Goal: Task Accomplishment & Management: Complete application form

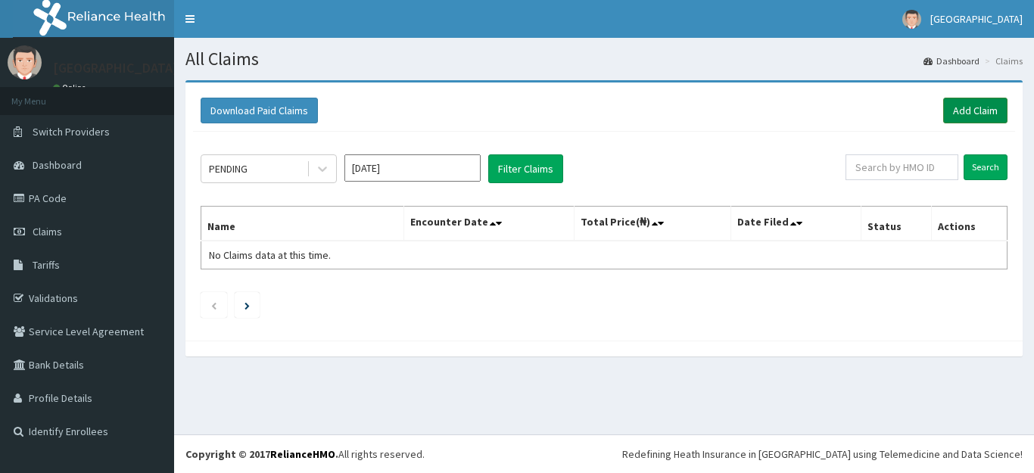
click at [979, 106] on link "Add Claim" at bounding box center [975, 111] width 64 height 26
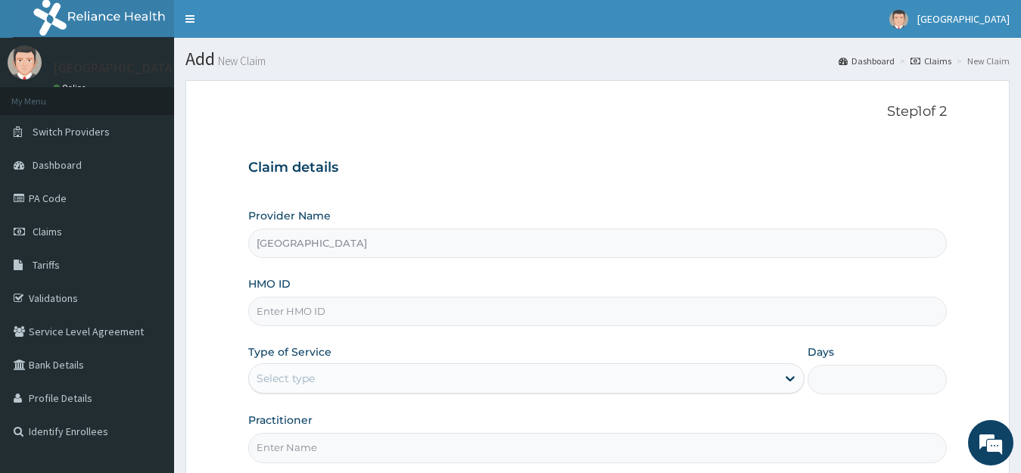
click at [308, 319] on input "HMO ID" at bounding box center [597, 312] width 699 height 30
type input "P"
paste input "PA/67E44C"
type input "P"
type input "AGA/10133/A"
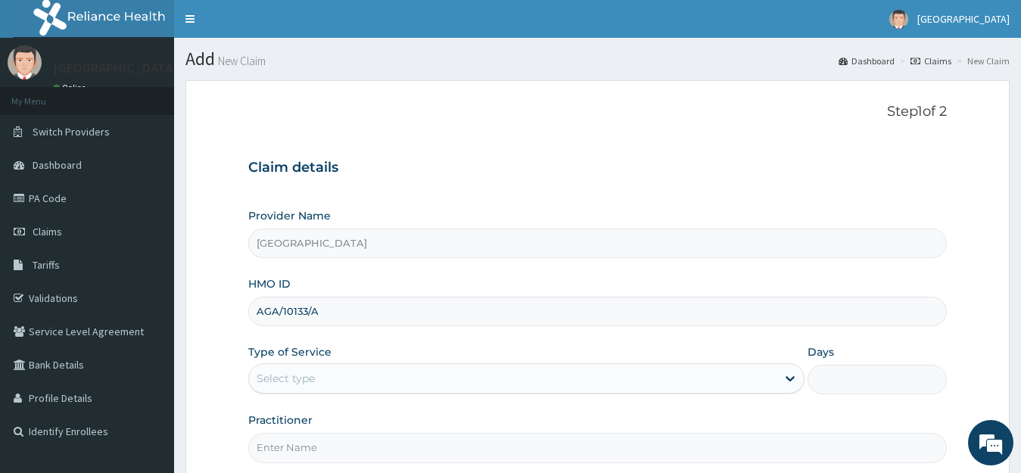
click at [561, 380] on div "Select type" at bounding box center [513, 378] width 528 height 24
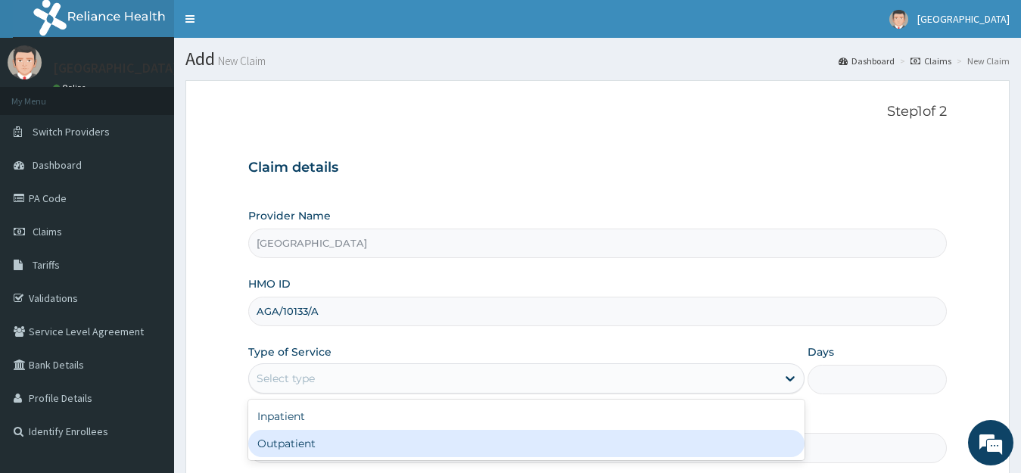
click at [294, 440] on div "Outpatient" at bounding box center [526, 443] width 557 height 27
type input "1"
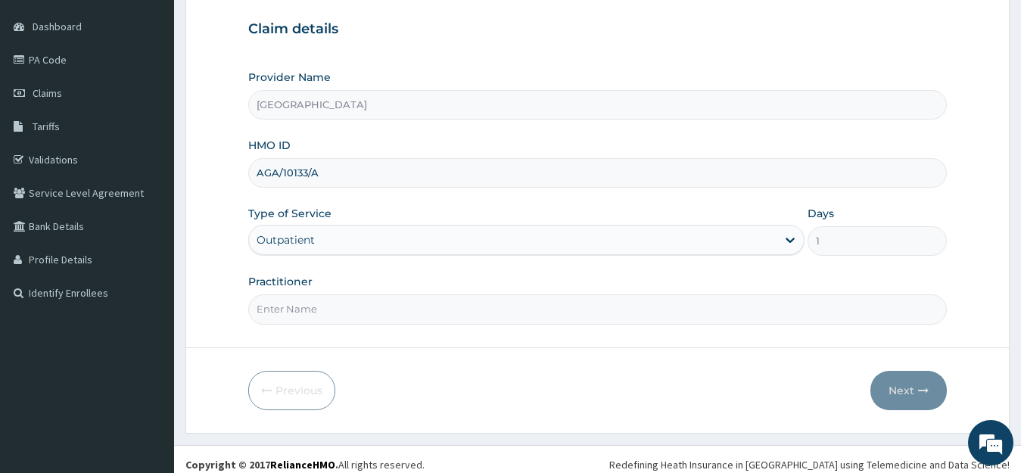
scroll to position [149, 0]
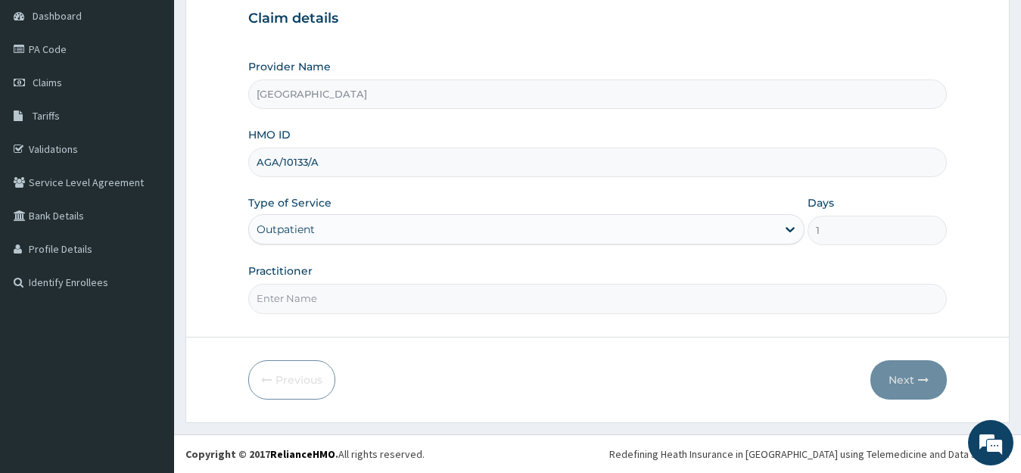
click at [319, 303] on input "Practitioner" at bounding box center [597, 299] width 699 height 30
type input "[PERSON_NAME]"
click at [903, 379] on button "Next" at bounding box center [908, 379] width 76 height 39
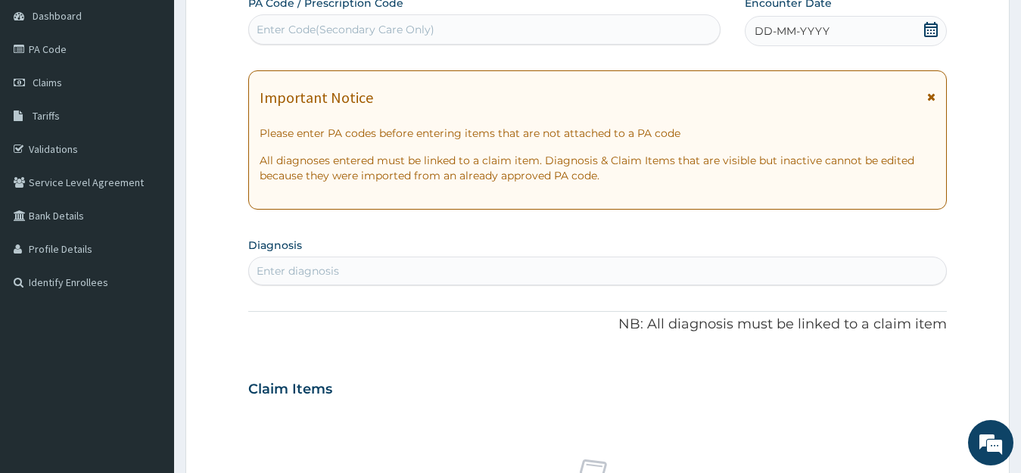
click at [338, 39] on div "Enter Code(Secondary Care Only)" at bounding box center [484, 29] width 471 height 24
paste input "PA/67E44C"
type input "PA/67E44C"
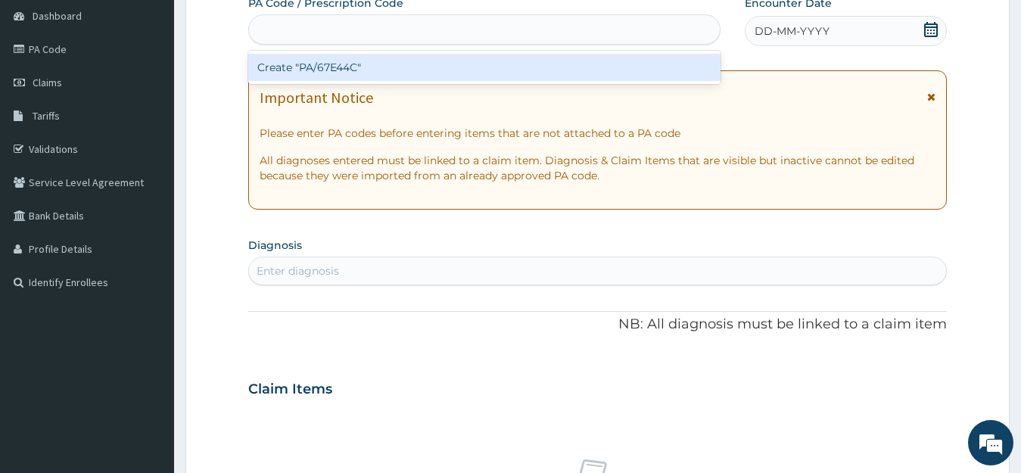
click at [350, 36] on div "PA/67E44C" at bounding box center [484, 29] width 471 height 24
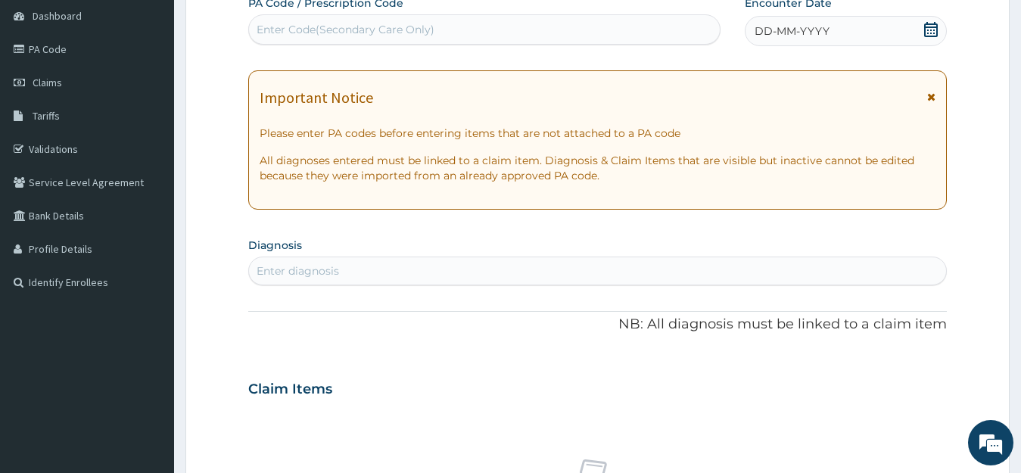
paste input "PA/67E44C"
type input "PA/67E44C"
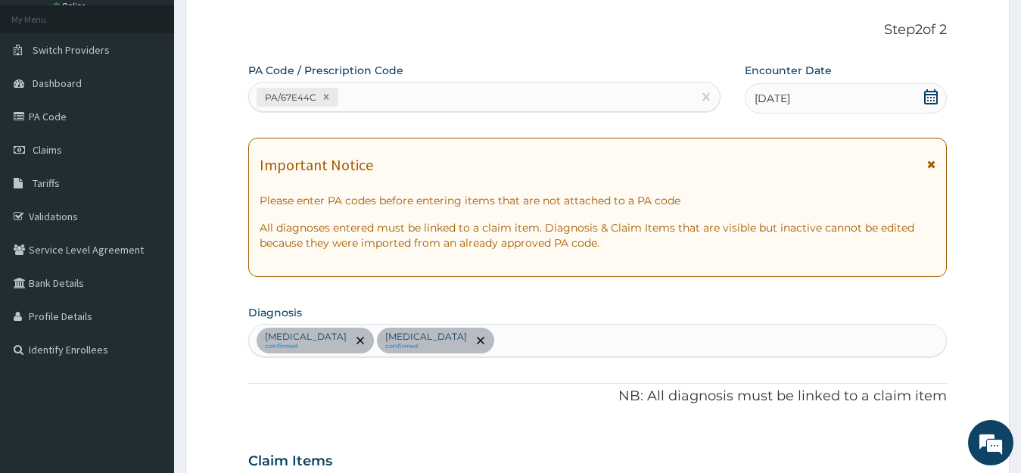
scroll to position [496, 0]
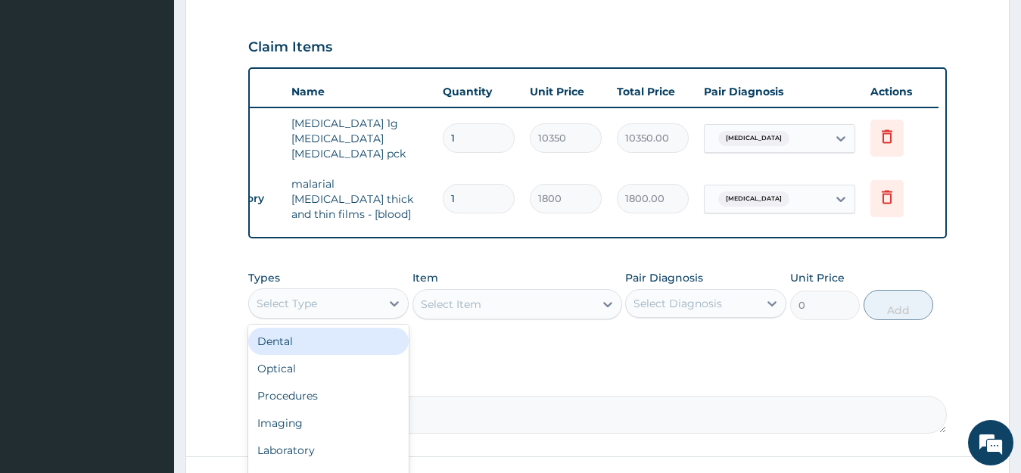
click at [332, 295] on div "Select Type" at bounding box center [315, 303] width 132 height 24
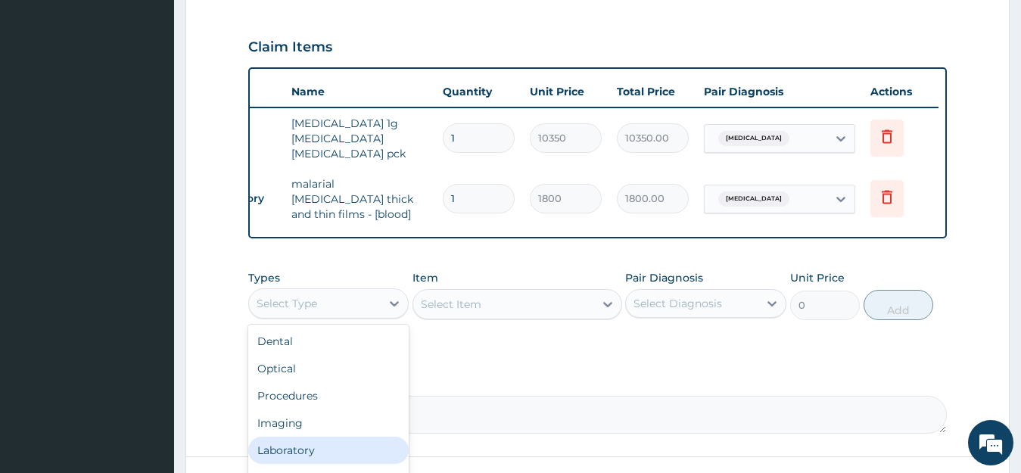
click at [363, 449] on div "Laboratory" at bounding box center [328, 450] width 161 height 27
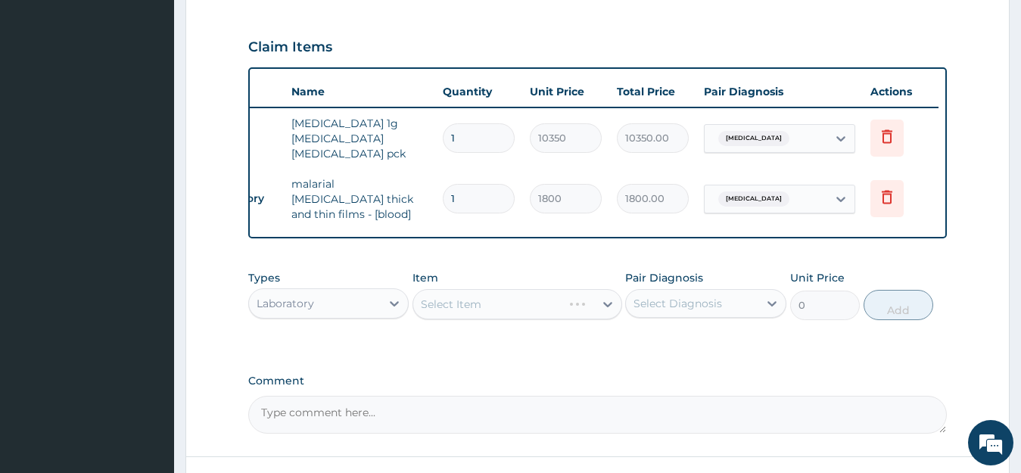
click at [355, 321] on div "Types option Laboratory, selected. Select is focused ,type to refine list, pres…" at bounding box center [597, 295] width 699 height 65
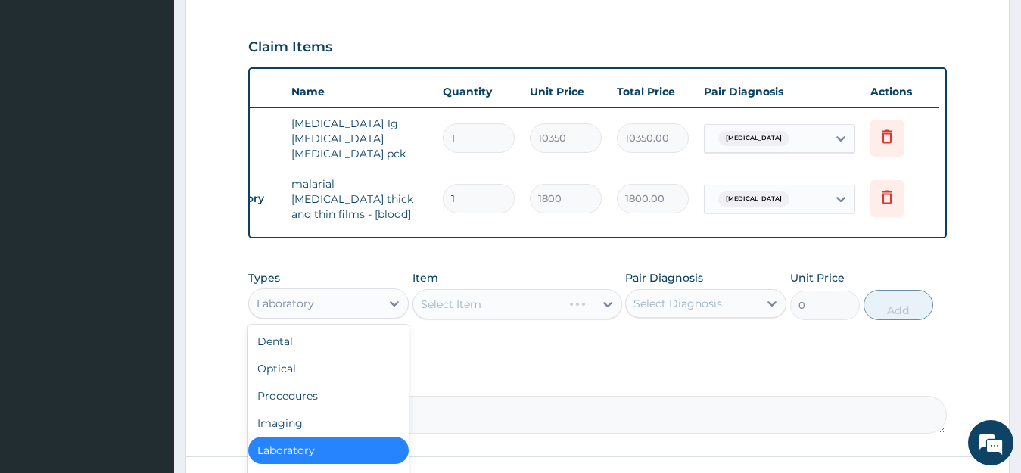
click at [350, 299] on div "Laboratory" at bounding box center [315, 303] width 132 height 24
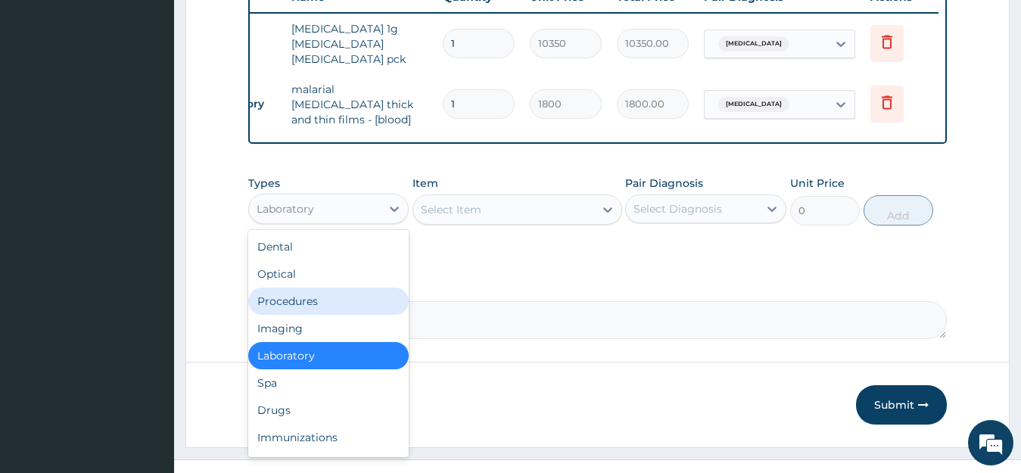
scroll to position [611, 0]
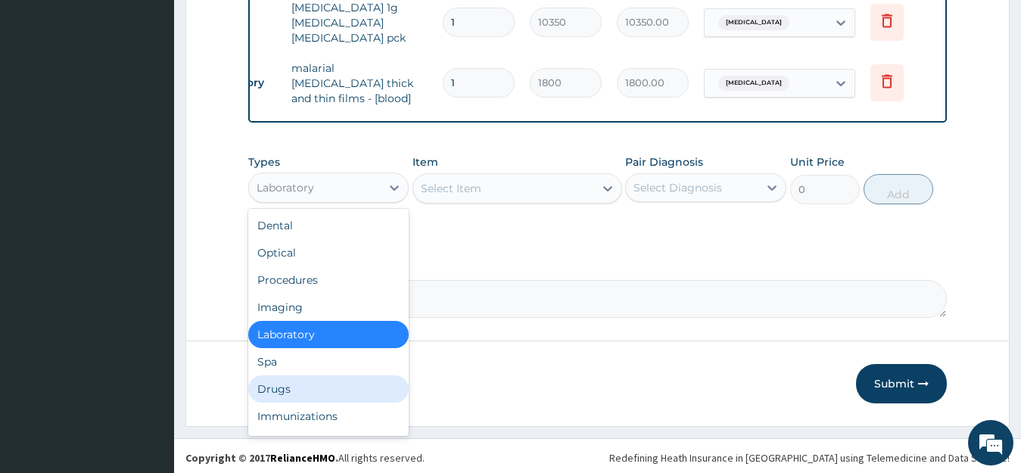
click at [278, 390] on div "Drugs" at bounding box center [328, 388] width 161 height 27
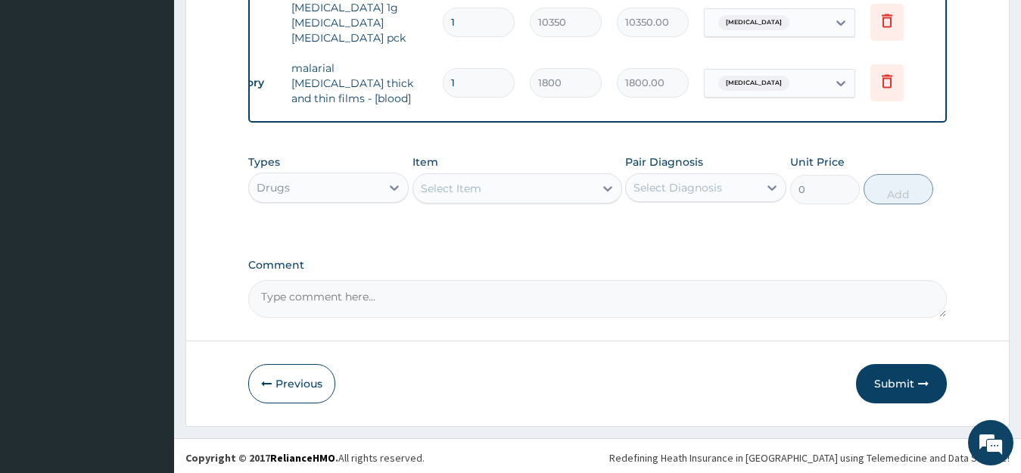
click at [539, 186] on div "Select Item" at bounding box center [503, 188] width 181 height 24
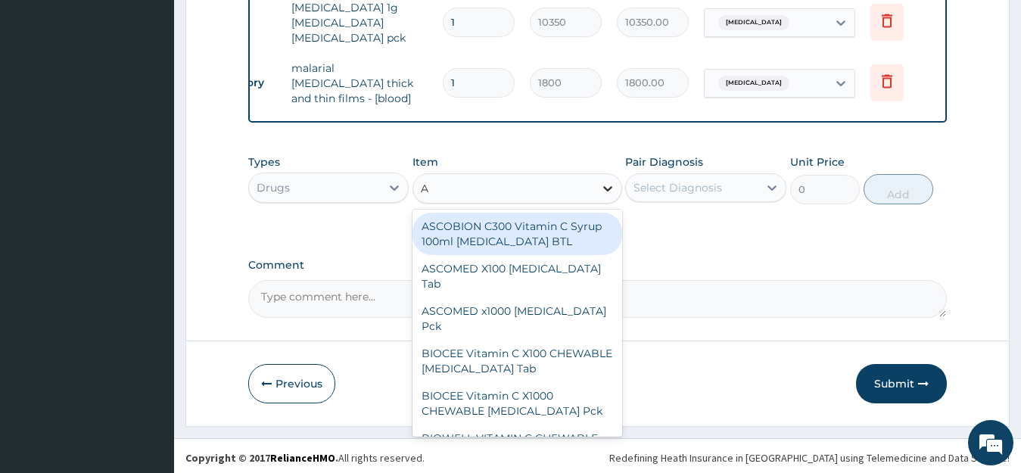
type input "AR"
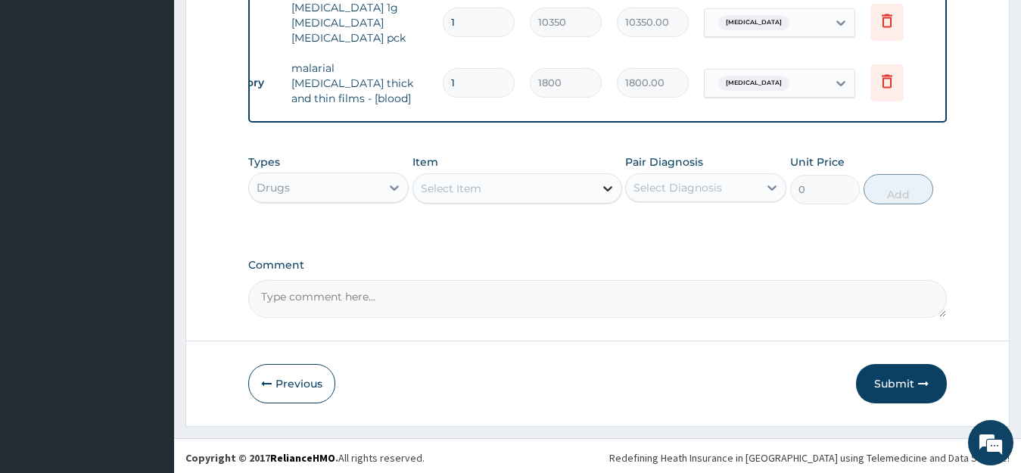
click at [602, 182] on icon at bounding box center [607, 188] width 15 height 15
type input "T"
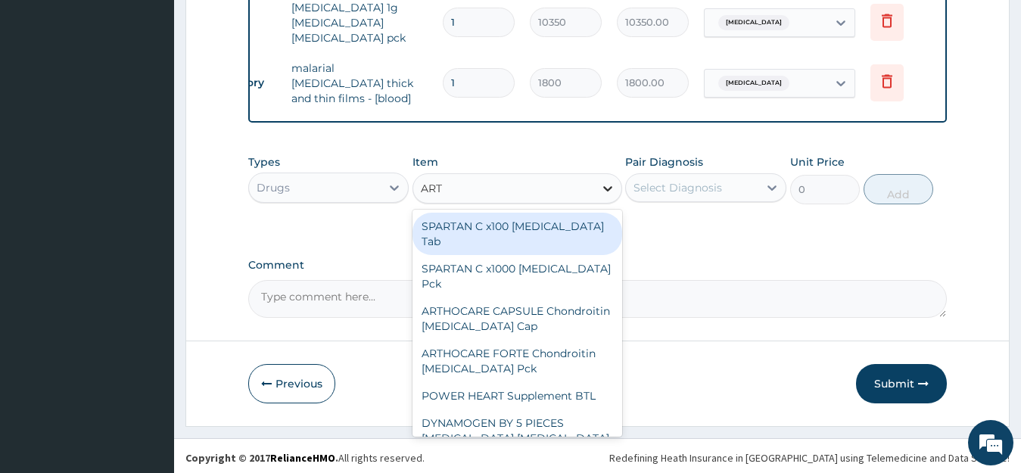
type input "ARTE"
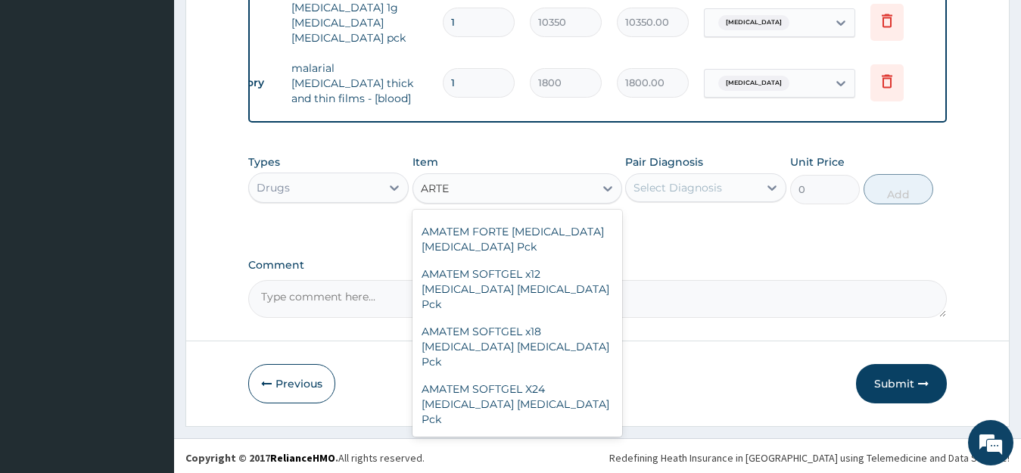
scroll to position [545, 0]
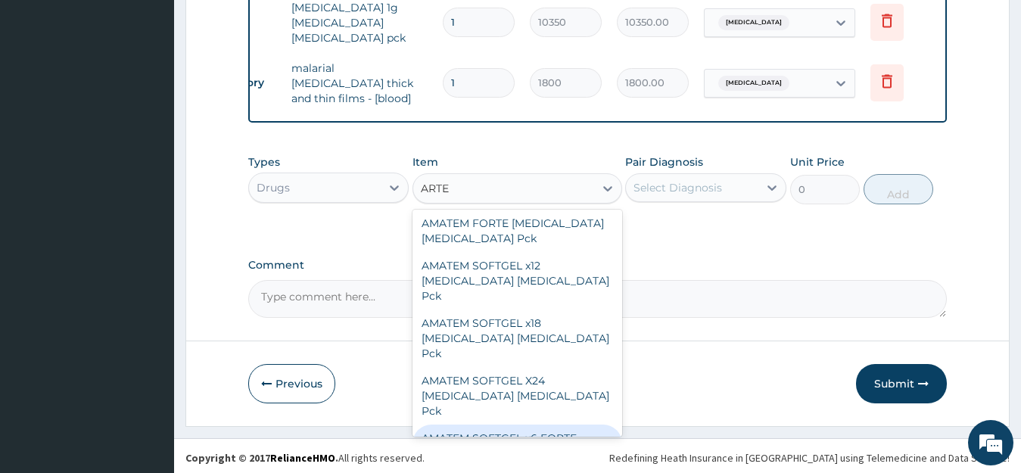
click at [536, 424] on div "AMATEM SOFTGEL x6 FORTE [MEDICAL_DATA] [MEDICAL_DATA] Pck" at bounding box center [517, 453] width 210 height 58
type input "2760"
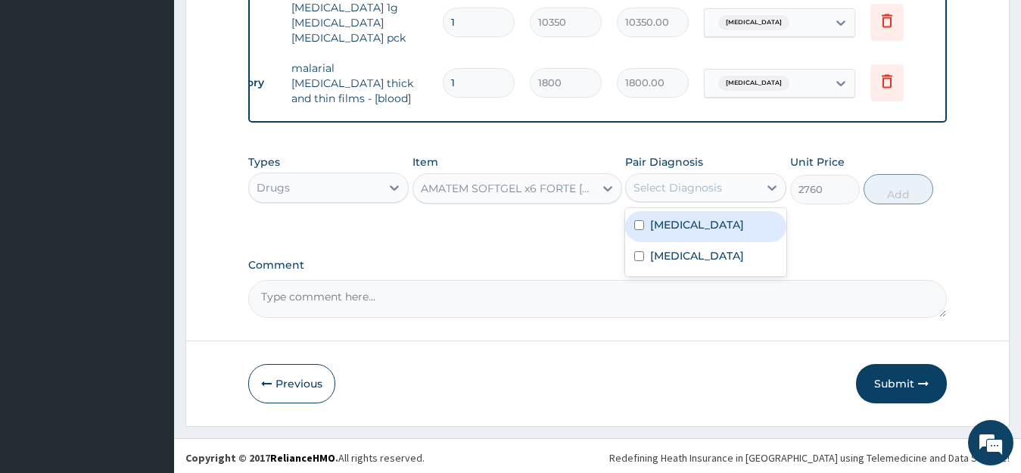
click at [665, 180] on div "Select Diagnosis" at bounding box center [677, 187] width 89 height 15
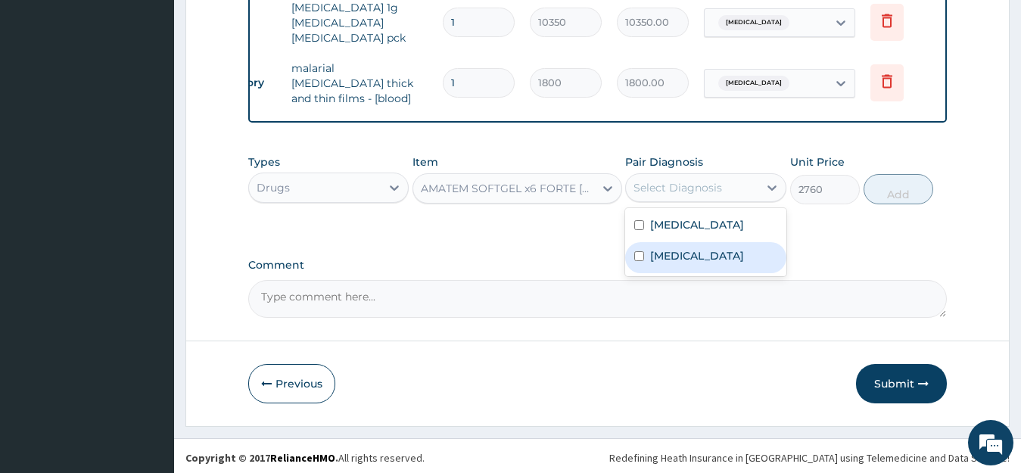
click at [636, 261] on input "checkbox" at bounding box center [639, 256] width 10 height 10
checkbox input "true"
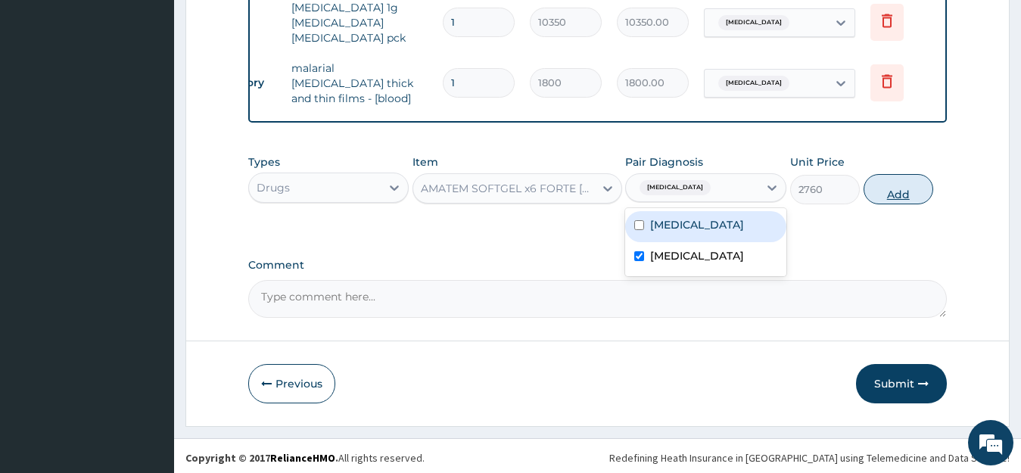
click at [891, 188] on button "Add" at bounding box center [898, 189] width 70 height 30
type input "0"
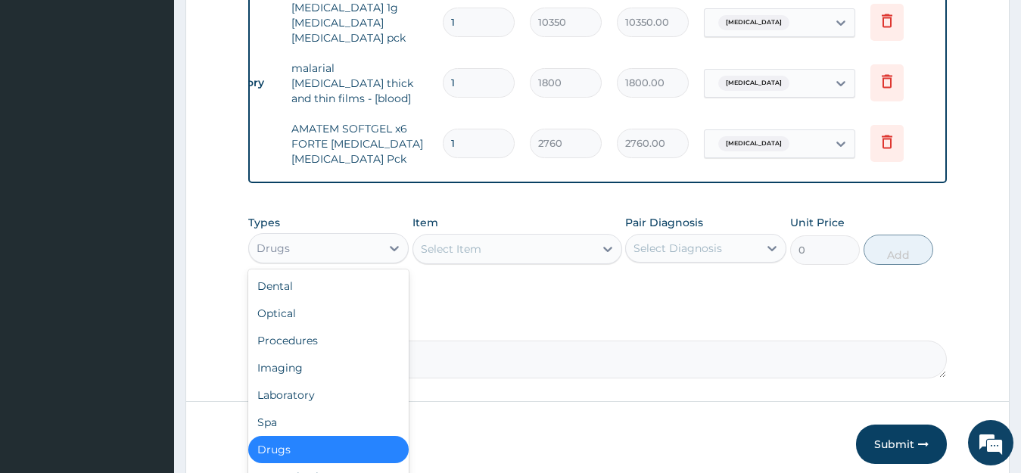
click at [334, 256] on div "Drugs" at bounding box center [328, 248] width 161 height 30
click at [292, 453] on div "Drugs" at bounding box center [328, 449] width 161 height 27
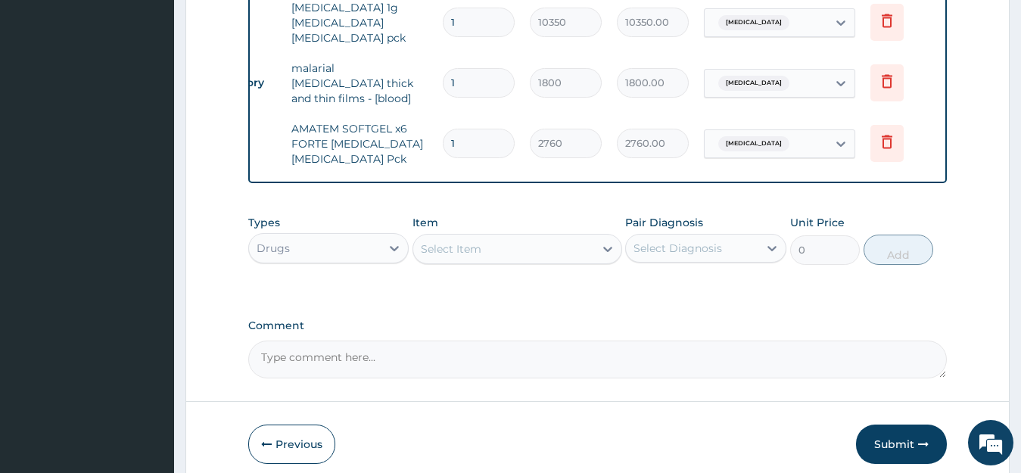
click at [476, 251] on div "Select Item" at bounding box center [451, 248] width 61 height 15
click at [539, 250] on div "Select Item" at bounding box center [503, 249] width 181 height 24
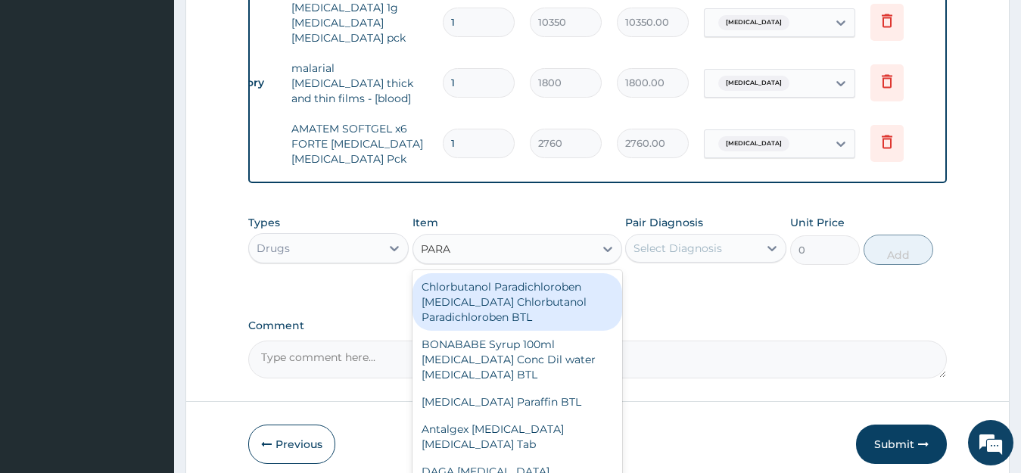
type input "PARAC"
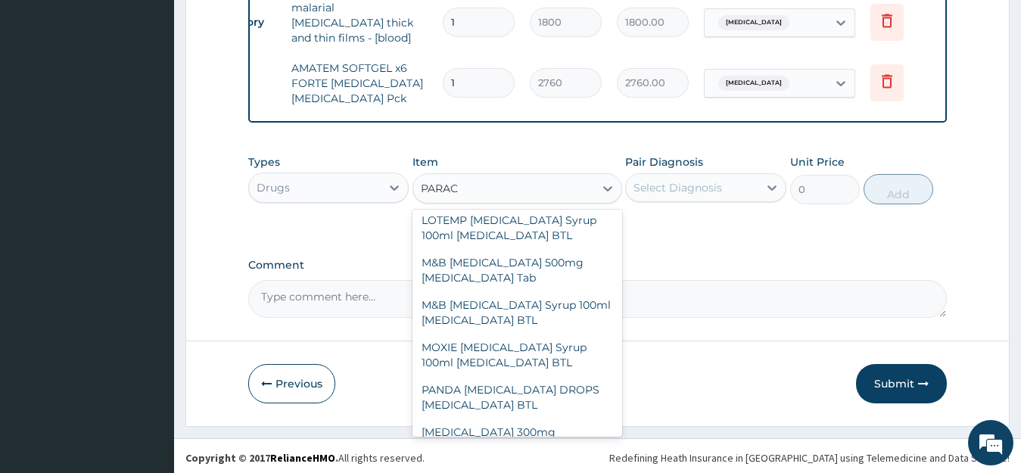
scroll to position [330, 0]
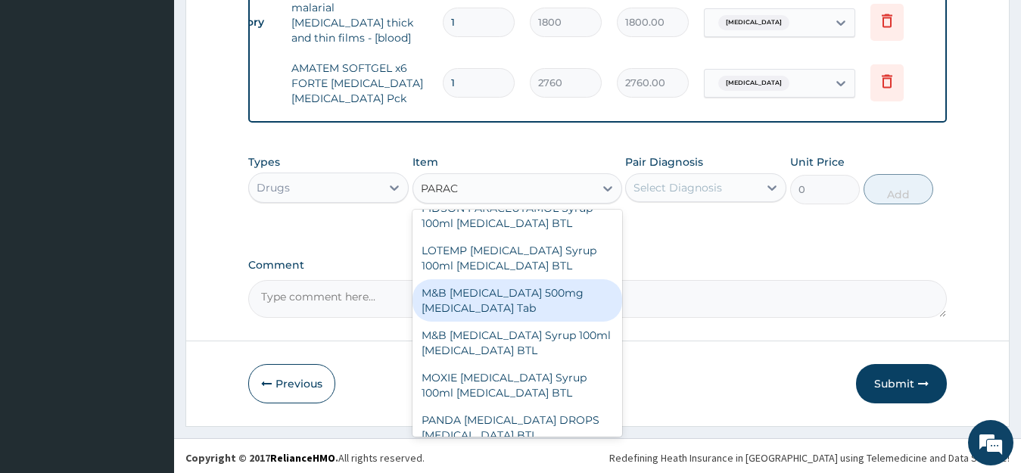
click at [507, 306] on div "M&B [MEDICAL_DATA] 500mg [MEDICAL_DATA] Tab" at bounding box center [517, 300] width 210 height 42
type input "17.25"
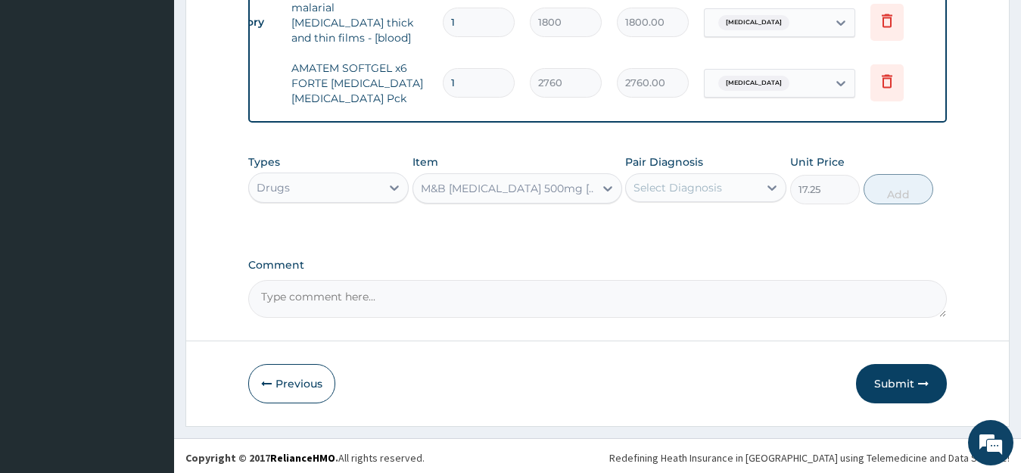
click at [734, 181] on div "Select Diagnosis" at bounding box center [692, 188] width 132 height 24
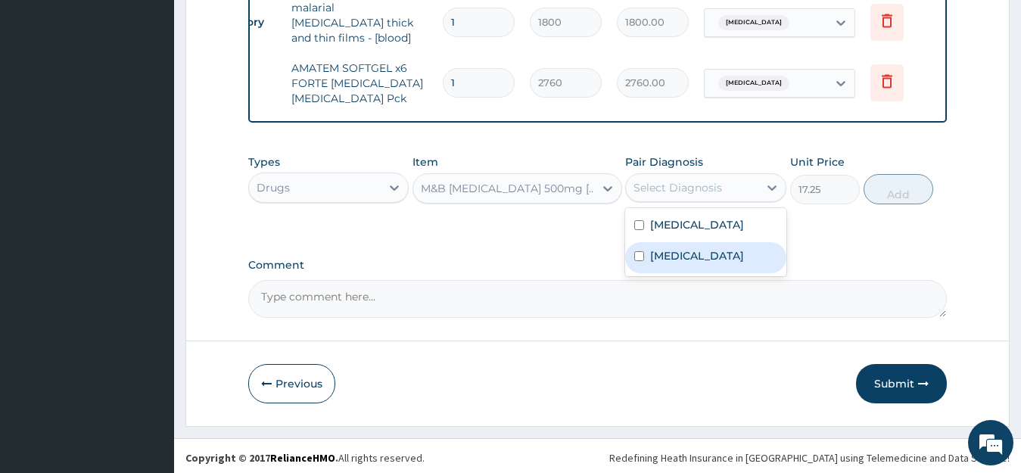
click at [638, 261] on input "checkbox" at bounding box center [639, 256] width 10 height 10
checkbox input "true"
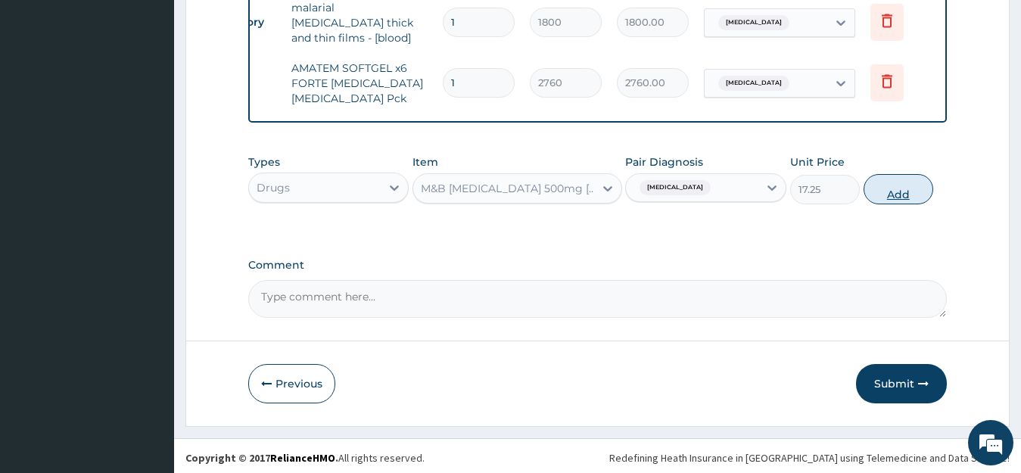
click at [888, 183] on button "Add" at bounding box center [898, 189] width 70 height 30
type input "0"
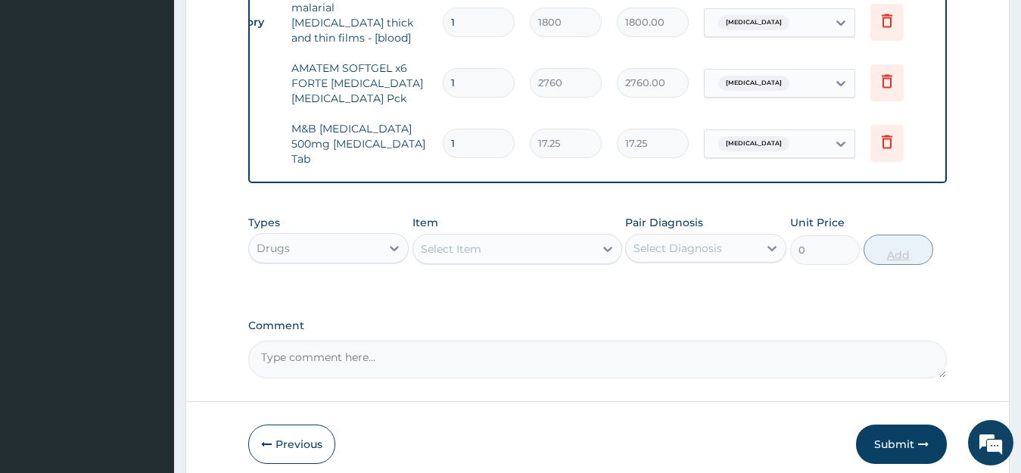
type input "18"
type input "310.50"
type input "18"
click at [502, 244] on div "Select Item" at bounding box center [503, 249] width 181 height 24
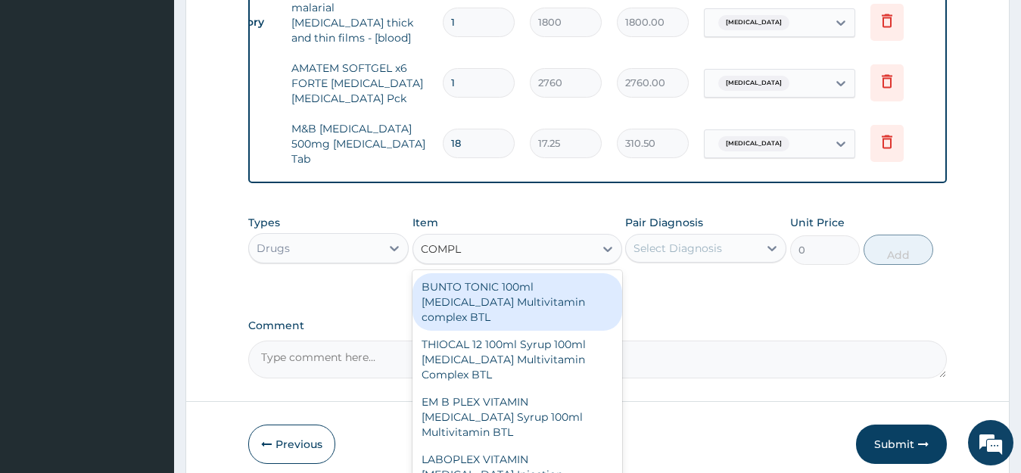
type input "COMPLE"
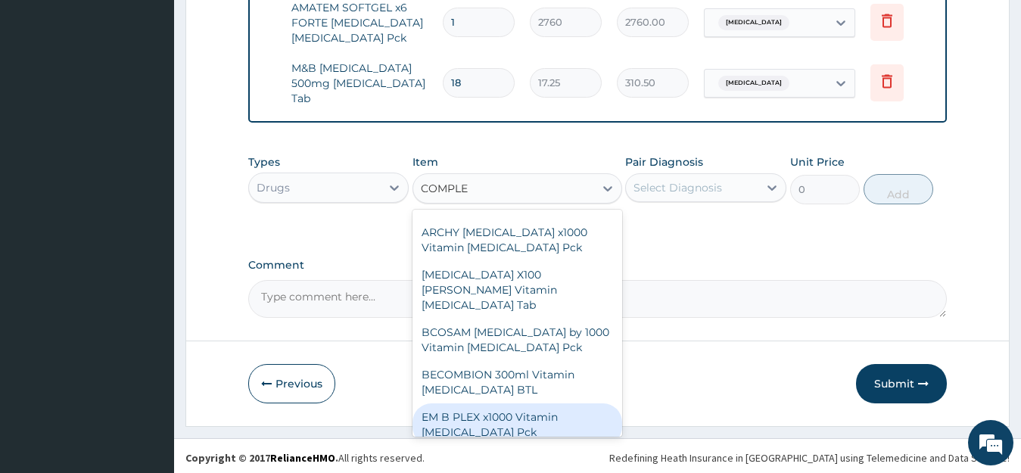
scroll to position [518, 0]
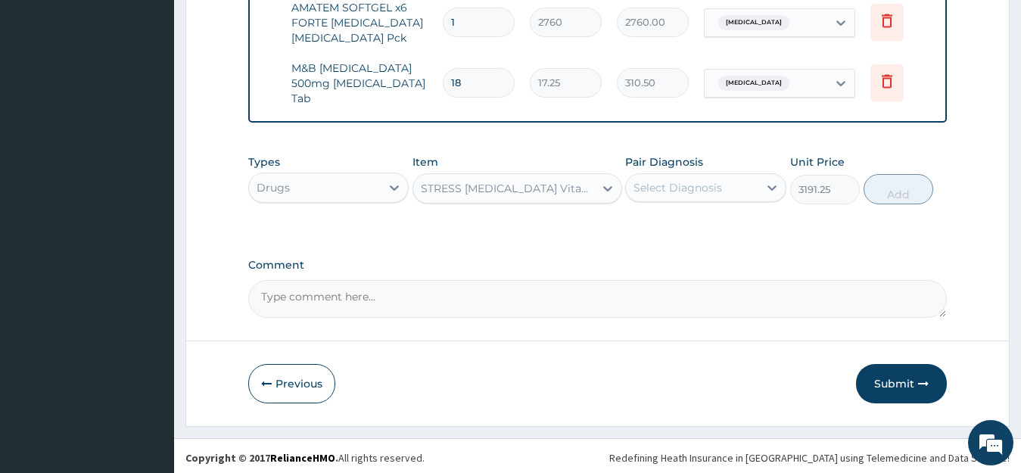
click at [551, 189] on div "STRESS [MEDICAL_DATA] Vitamin [MEDICAL_DATA] BTL" at bounding box center [508, 188] width 175 height 15
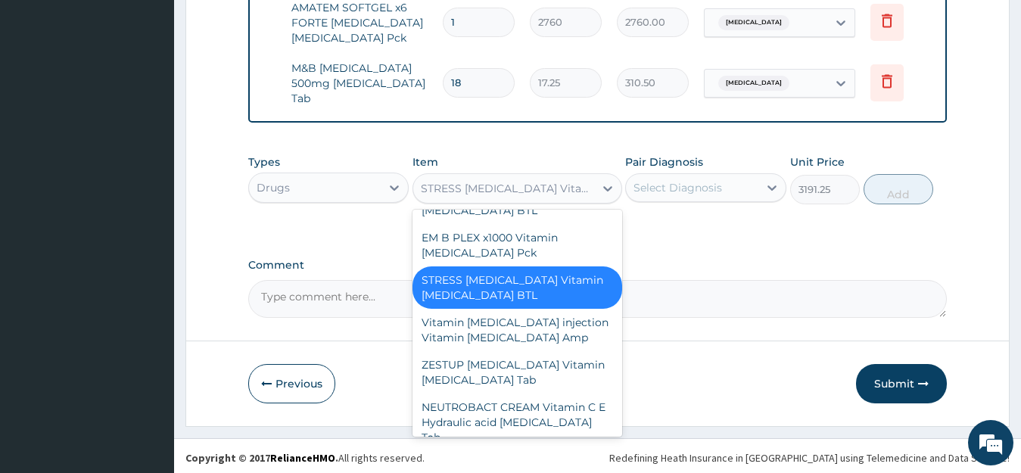
scroll to position [11072, 0]
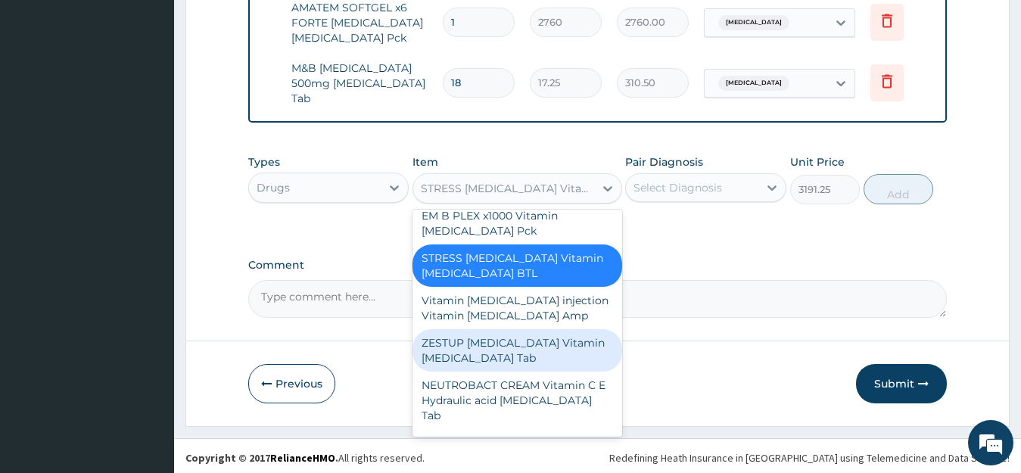
click at [525, 336] on div "ZESTUP [MEDICAL_DATA] Vitamin [MEDICAL_DATA] Tab" at bounding box center [517, 350] width 210 height 42
type input "293.25"
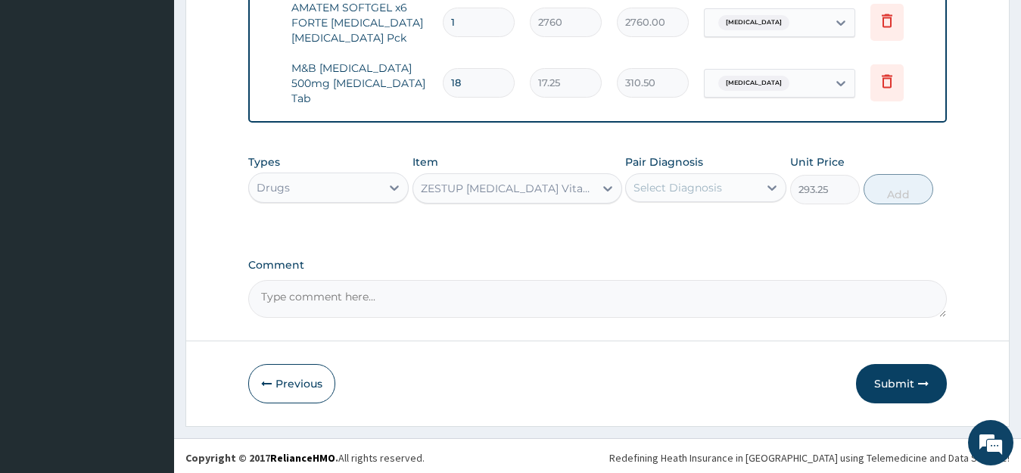
click at [710, 186] on div "Select Diagnosis" at bounding box center [677, 187] width 89 height 15
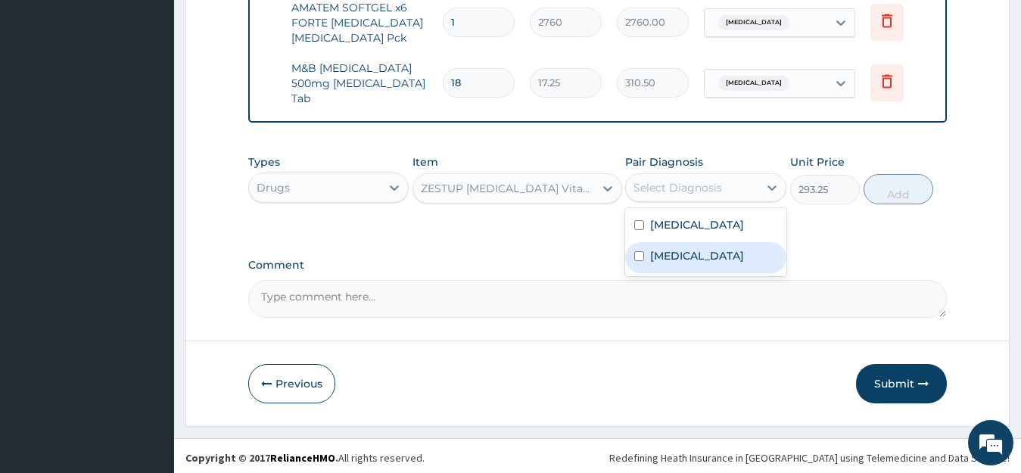
click at [639, 261] on input "checkbox" at bounding box center [639, 256] width 10 height 10
checkbox input "true"
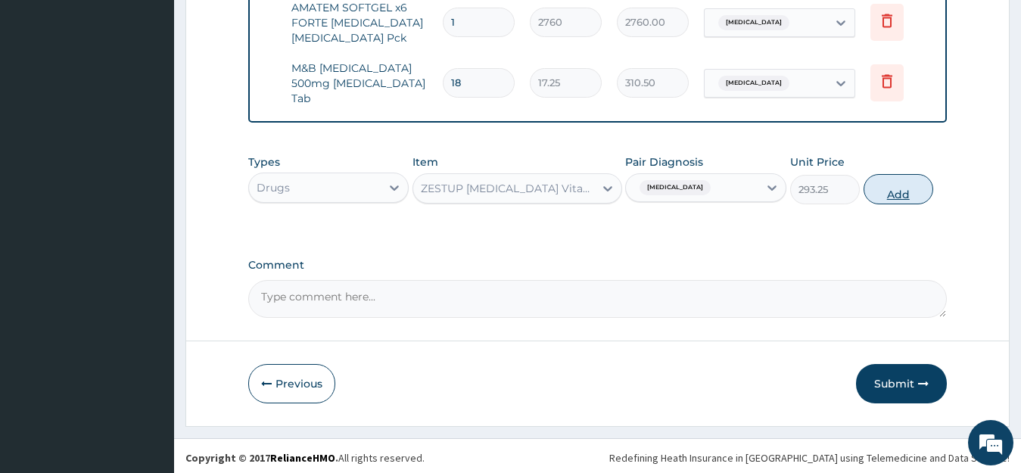
click at [900, 187] on button "Add" at bounding box center [898, 189] width 70 height 30
type input "0"
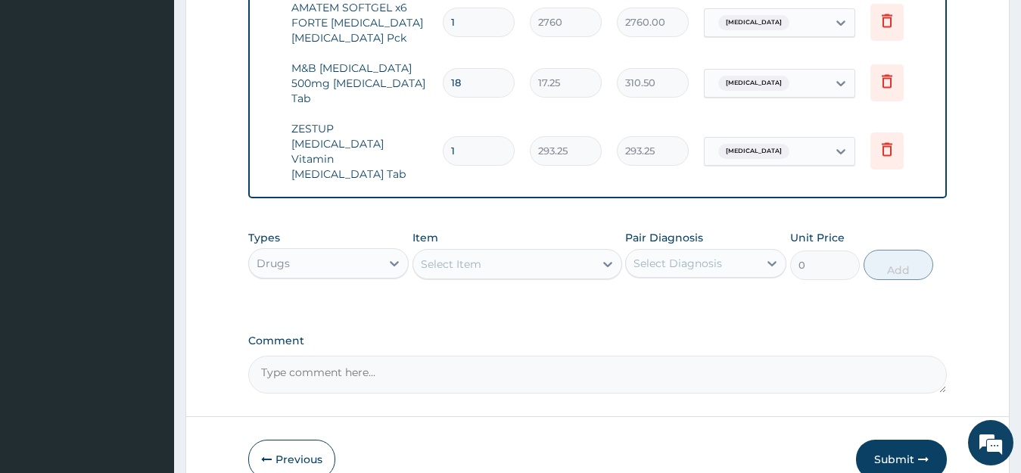
click at [462, 256] on div "Select Item" at bounding box center [451, 263] width 61 height 15
type input "A"
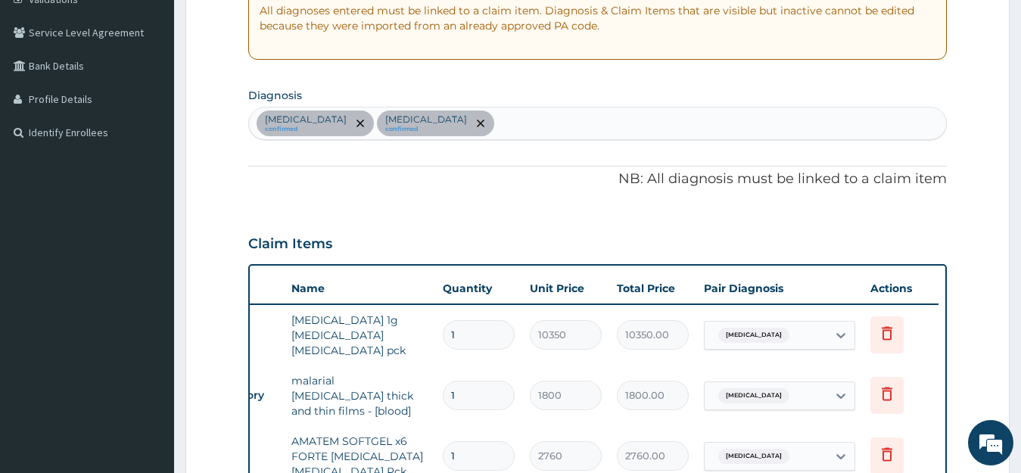
scroll to position [278, 0]
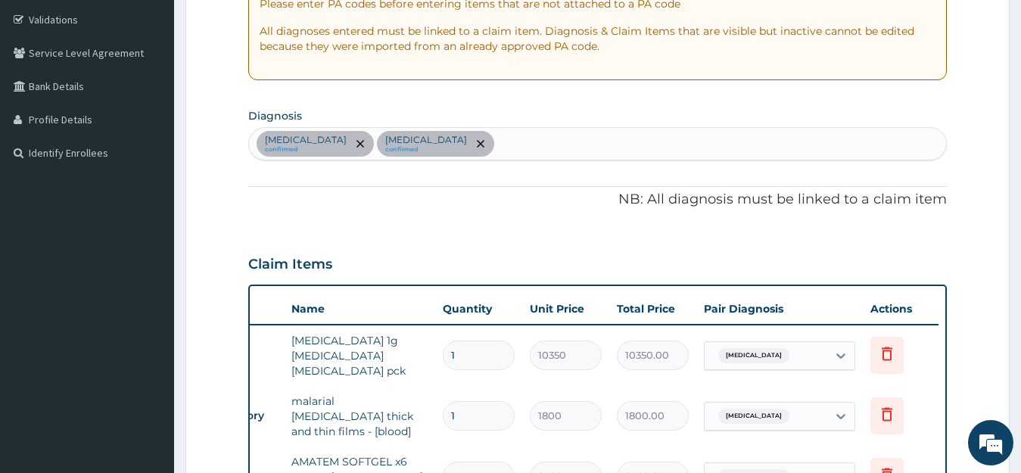
click at [614, 143] on div "[MEDICAL_DATA] confirmed [MEDICAL_DATA] confirmed" at bounding box center [598, 144] width 698 height 32
type input "ART"
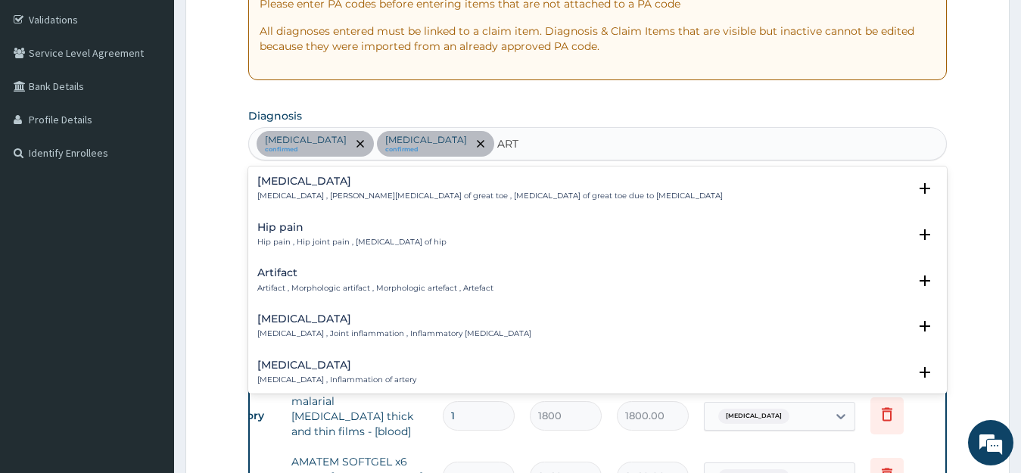
click at [433, 317] on h4 "[MEDICAL_DATA]" at bounding box center [394, 318] width 274 height 11
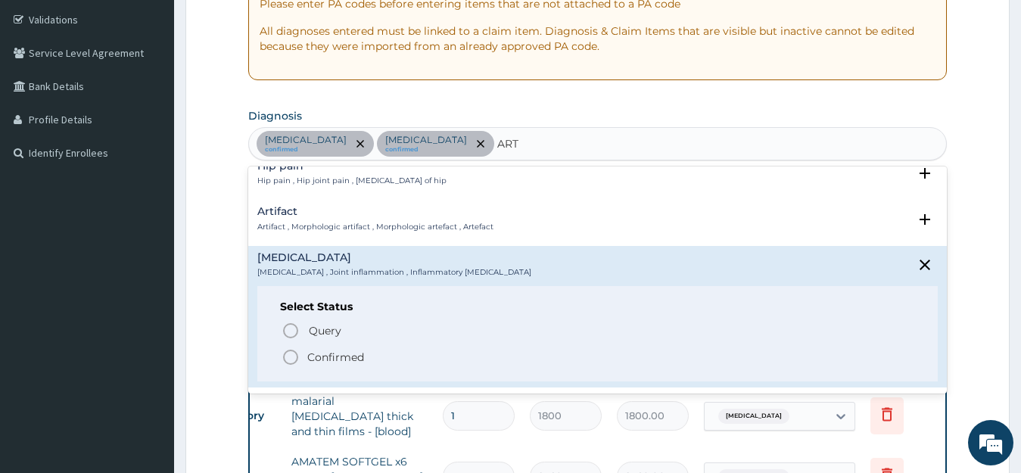
scroll to position [91, 0]
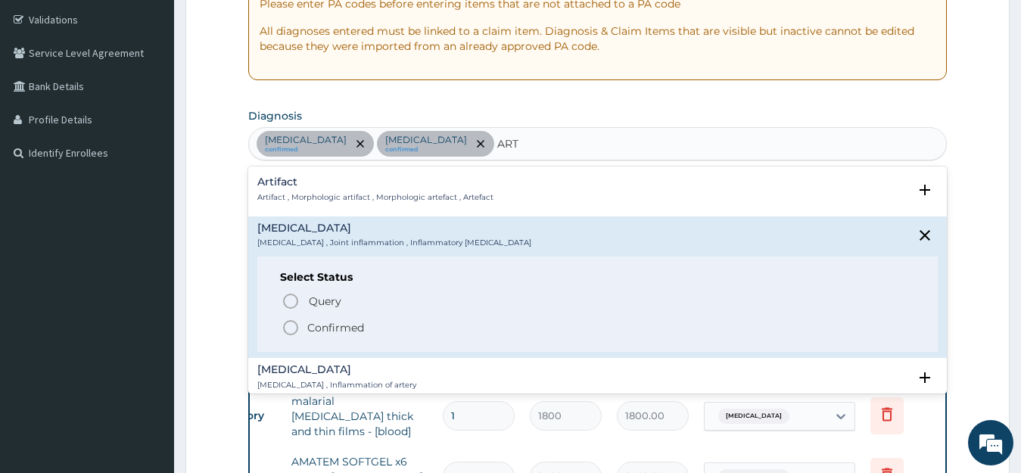
click at [289, 327] on icon "status option filled" at bounding box center [290, 328] width 18 height 18
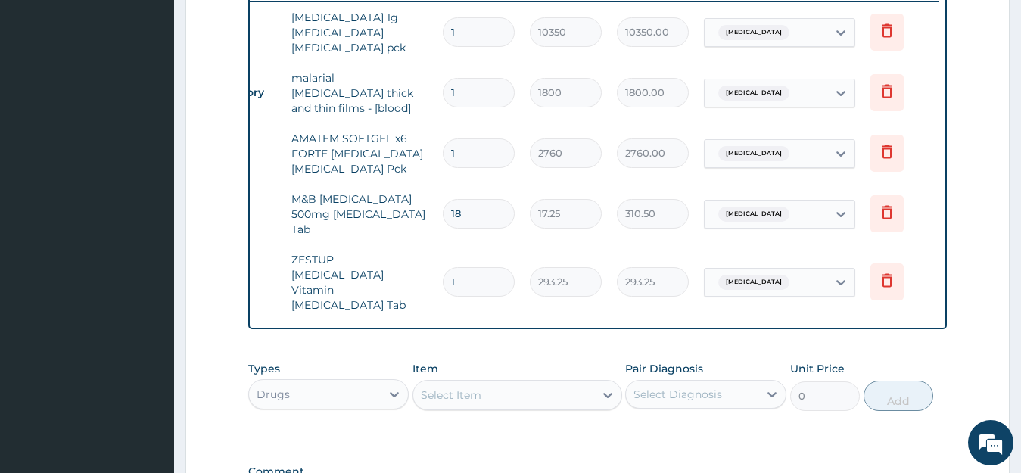
scroll to position [632, 0]
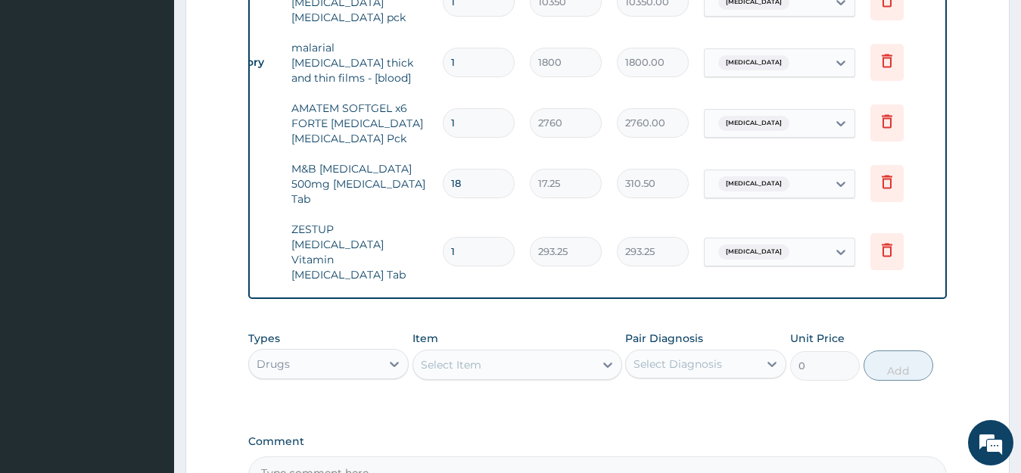
click at [337, 352] on div "Drugs" at bounding box center [315, 364] width 132 height 24
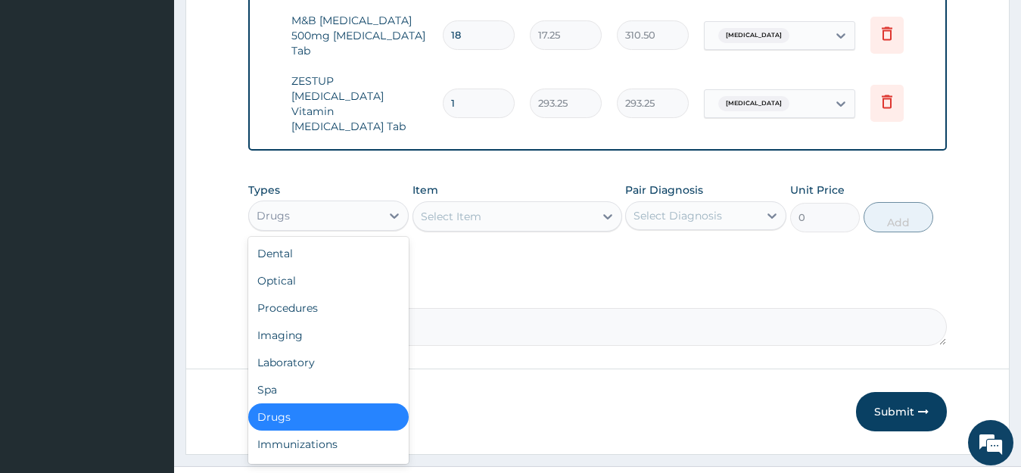
scroll to position [783, 0]
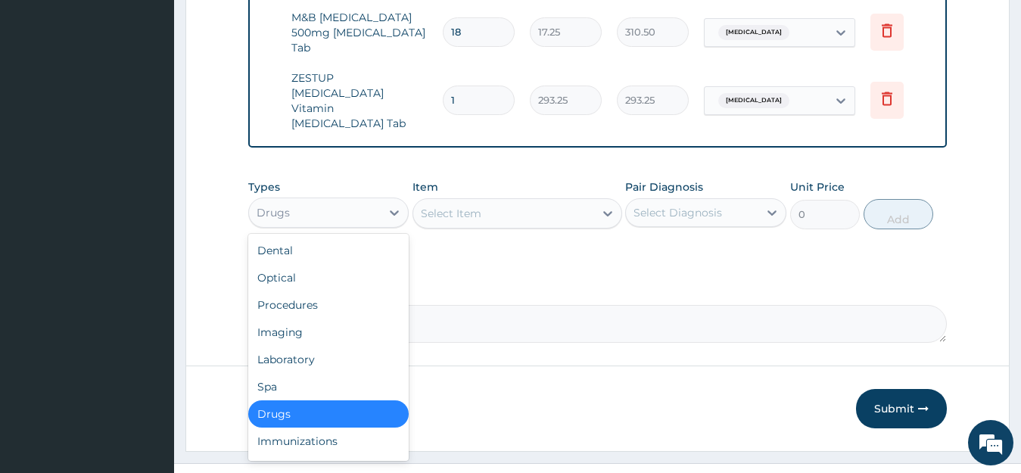
click at [325, 400] on div "Drugs" at bounding box center [328, 413] width 161 height 27
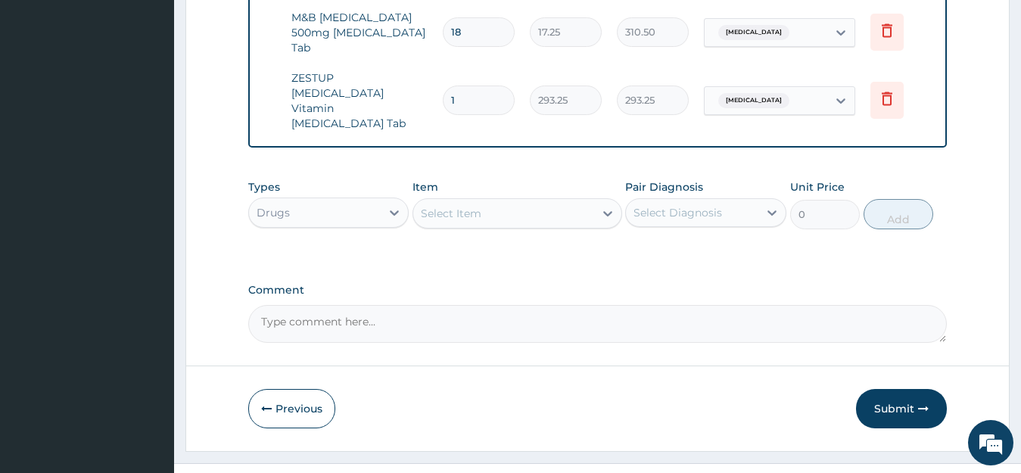
click at [482, 201] on div "Select Item" at bounding box center [503, 213] width 181 height 24
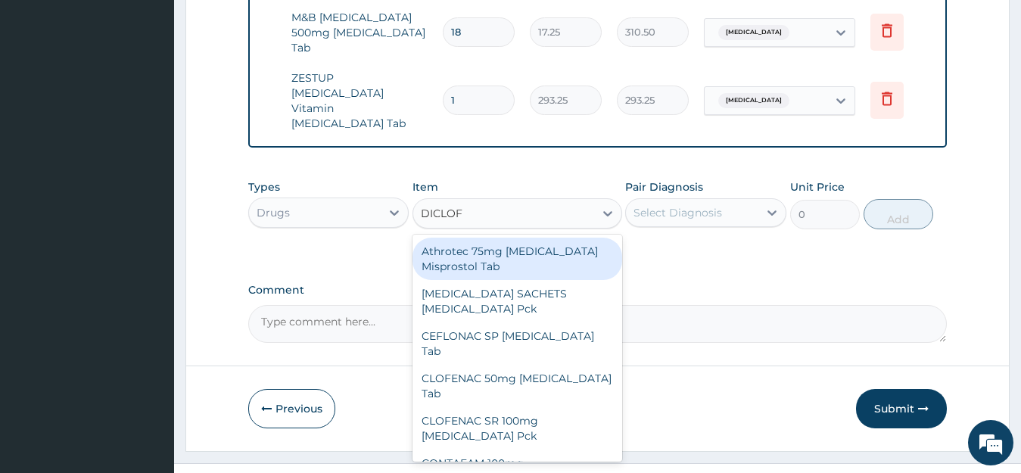
type input "DICLOFE"
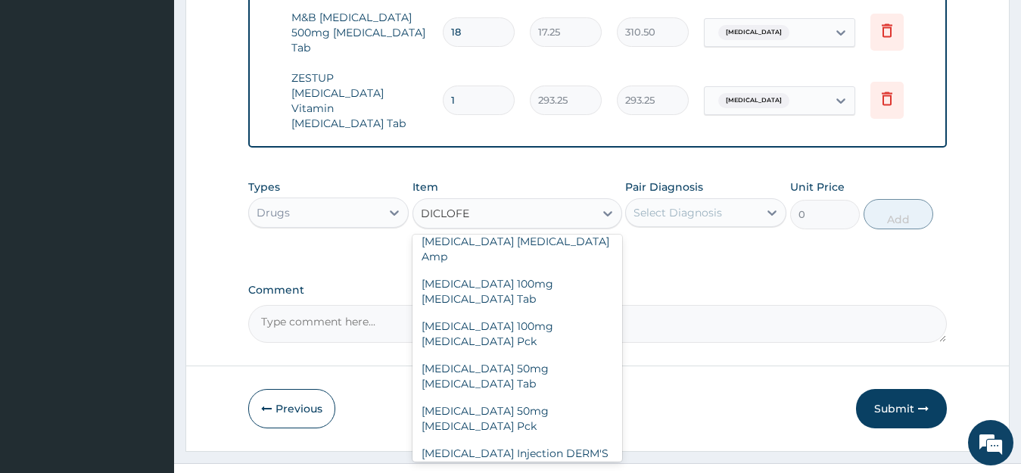
scroll to position [333, 0]
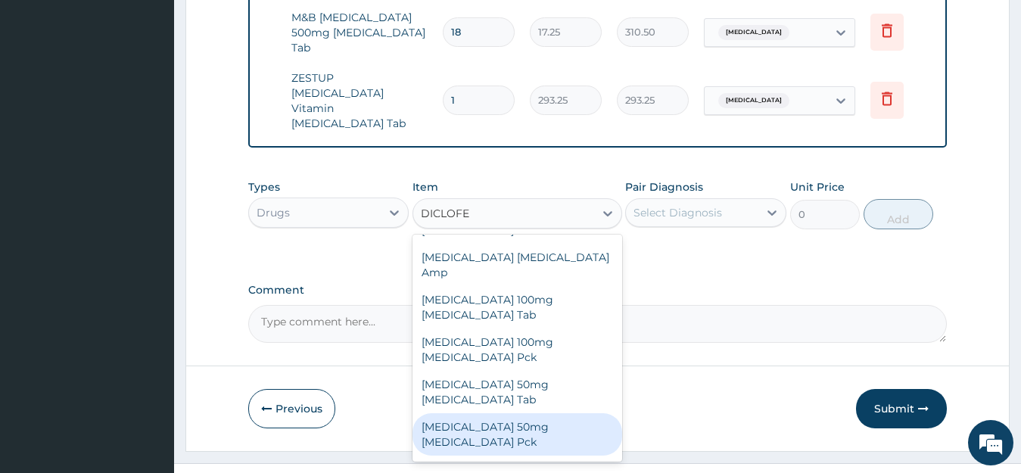
click at [544, 413] on div "[MEDICAL_DATA] 50mg [MEDICAL_DATA] Pck" at bounding box center [517, 434] width 210 height 42
type input "4520"
